Goal: Task Accomplishment & Management: Complete application form

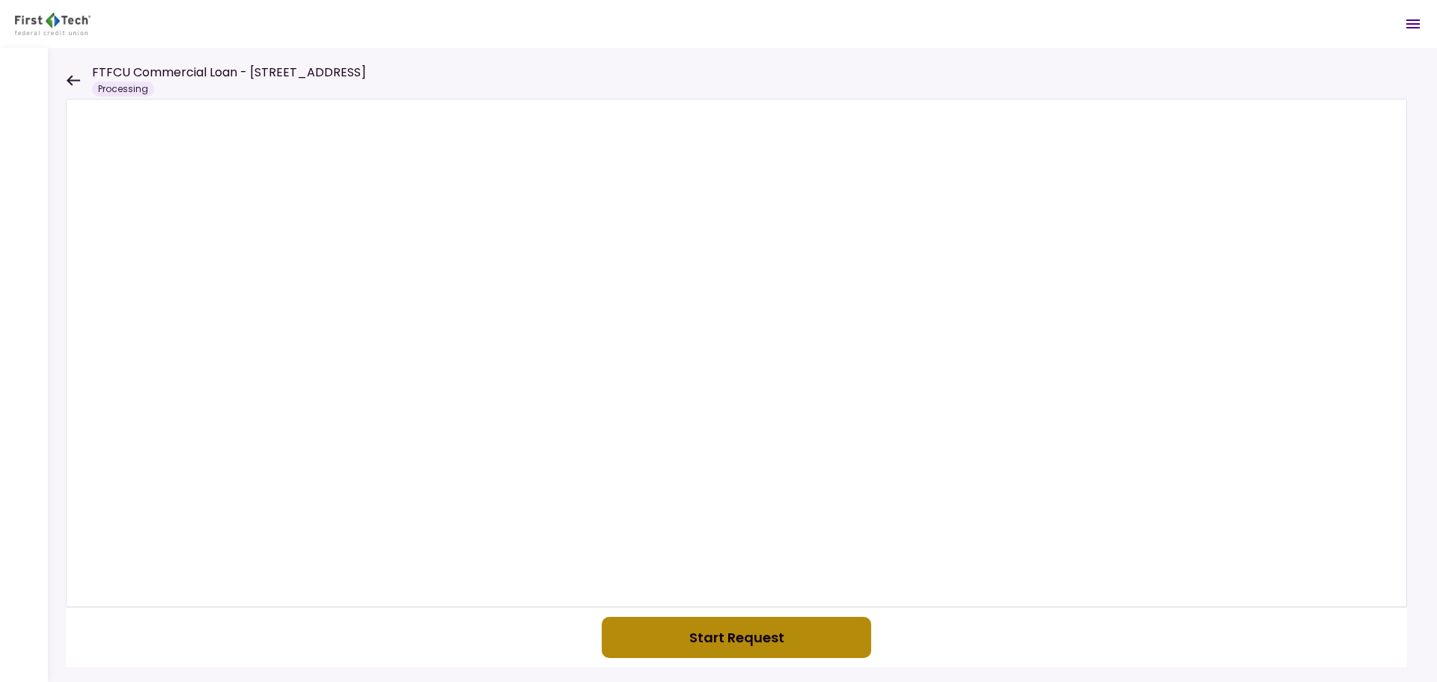
click at [659, 627] on button "Start Request" at bounding box center [736, 637] width 269 height 41
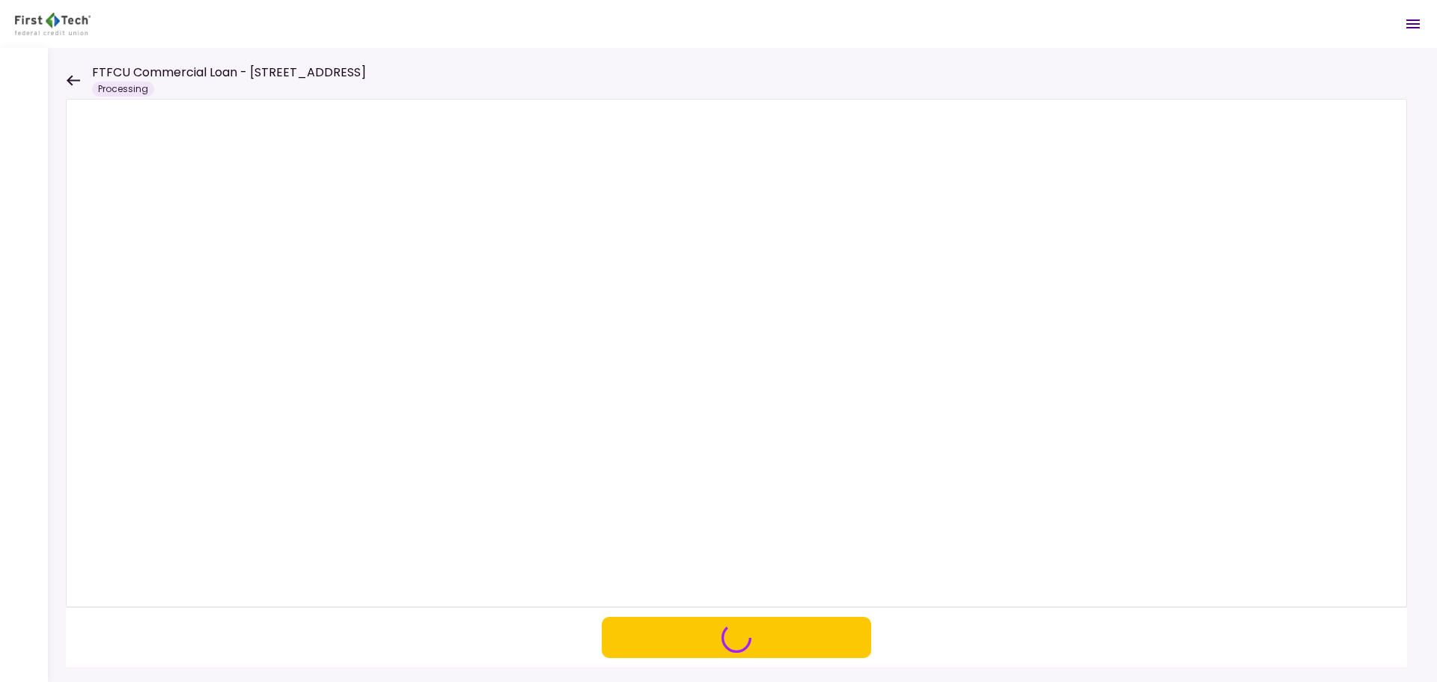
click at [76, 79] on icon at bounding box center [73, 80] width 14 height 11
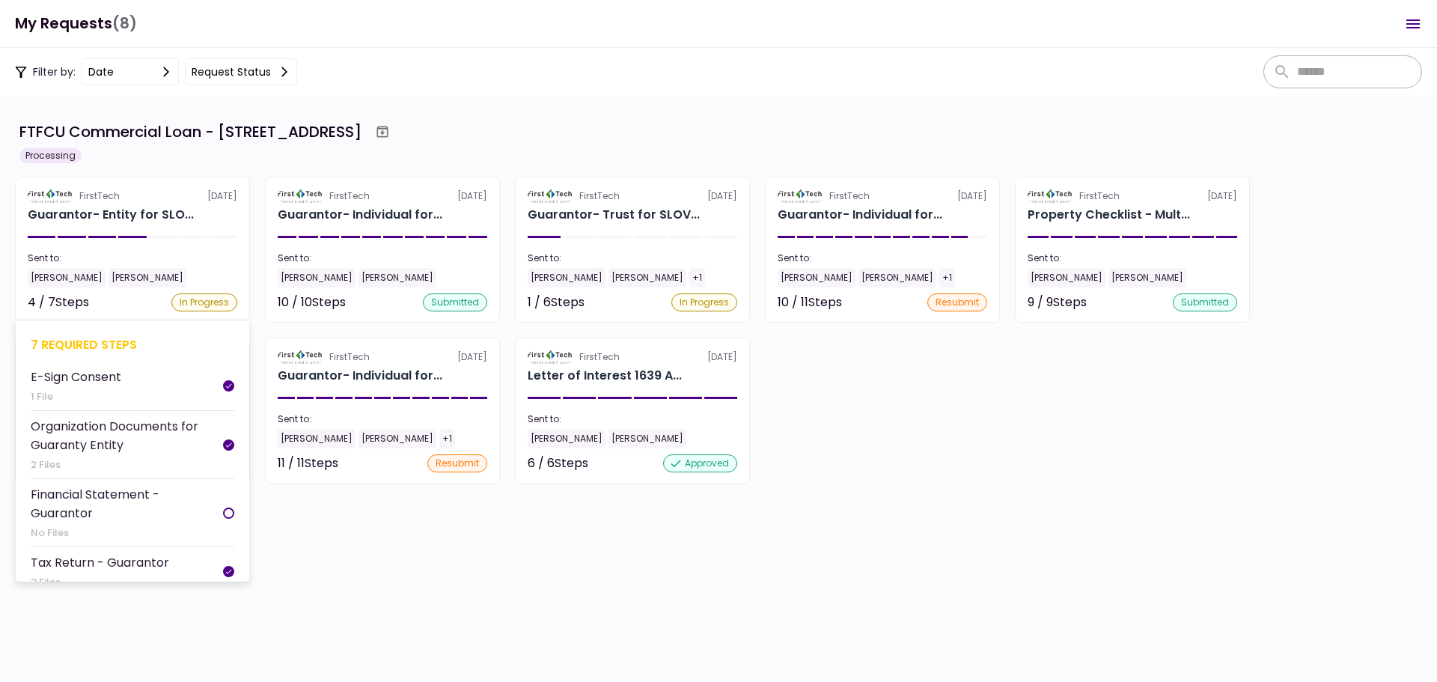
click at [87, 339] on div "7 required steps" at bounding box center [133, 344] width 204 height 19
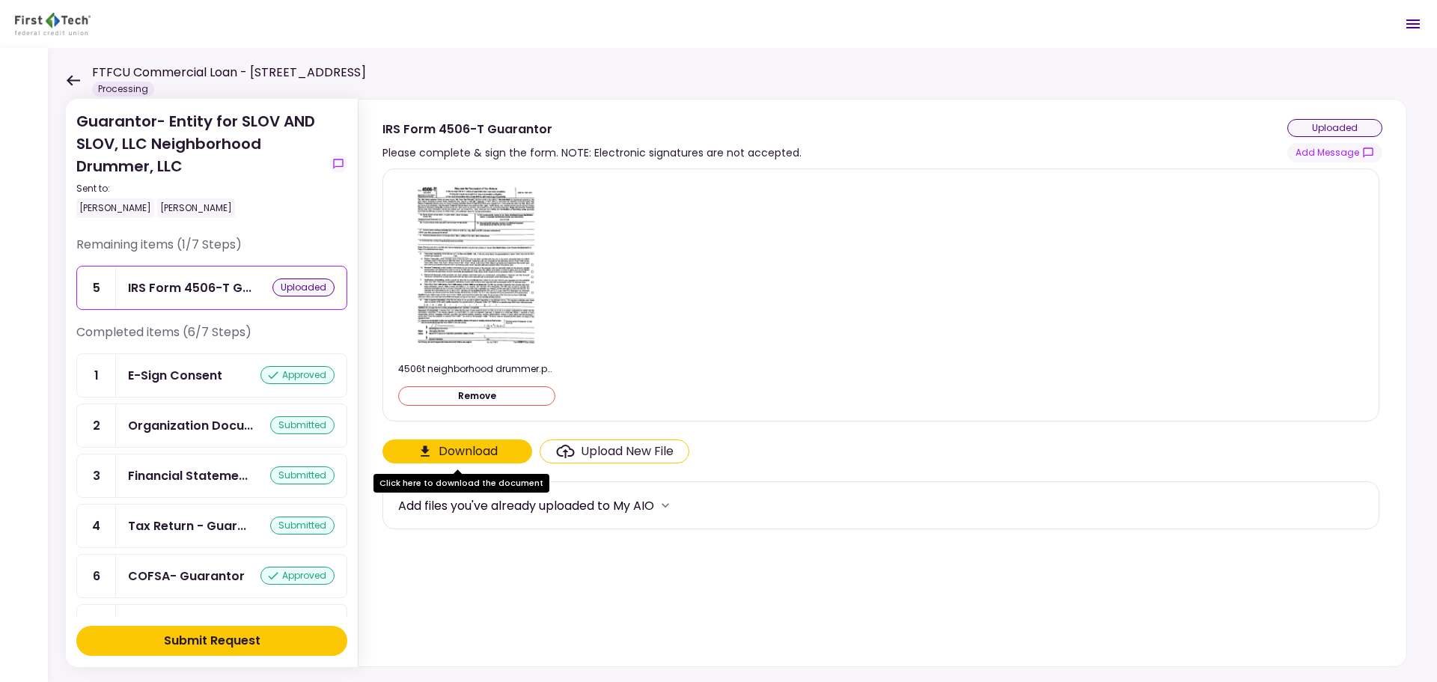
click at [241, 643] on div "Submit Request" at bounding box center [212, 641] width 97 height 18
